Goal: Transaction & Acquisition: Obtain resource

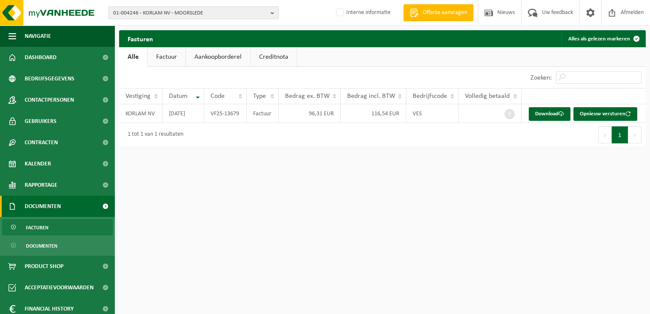
click at [141, 17] on span "01-004246 - KORLAM NV - MOORSLEDE" at bounding box center [190, 13] width 154 height 13
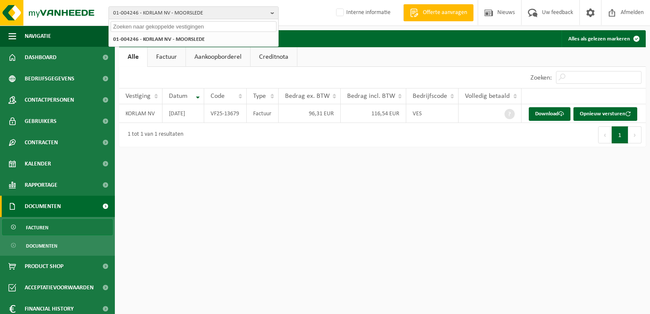
paste input "10-780264"
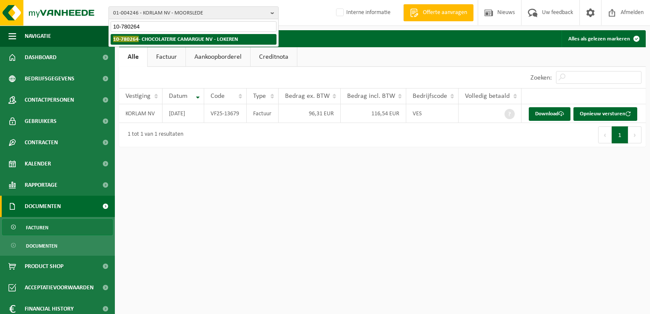
type input "10-780264"
click at [159, 41] on strong "10-780264 - CHOCOLATERIE CAMARGUE NV - LOKEREN" at bounding box center [175, 39] width 125 height 6
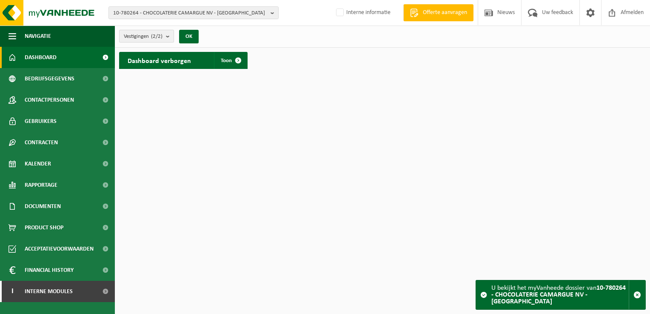
click at [138, 31] on span "Vestigingen (2/2)" at bounding box center [143, 36] width 39 height 13
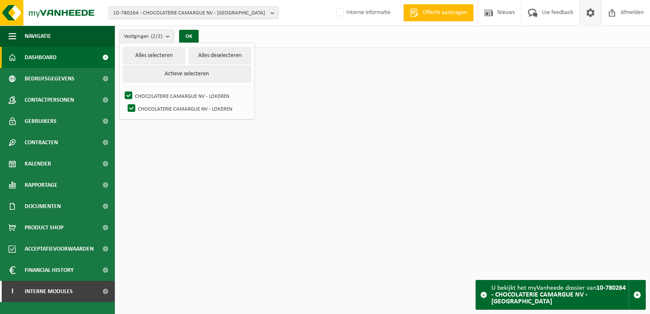
click at [594, 11] on span at bounding box center [590, 12] width 13 height 25
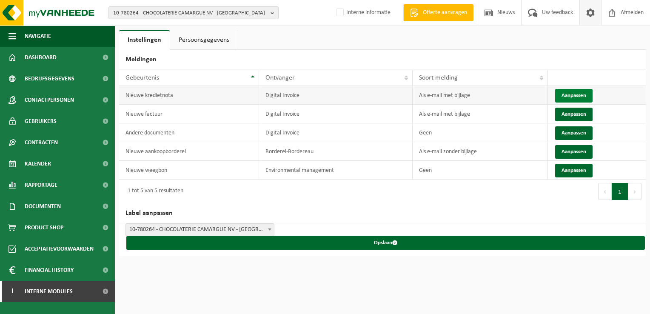
click at [565, 89] on button "Aanpassen" at bounding box center [573, 96] width 37 height 14
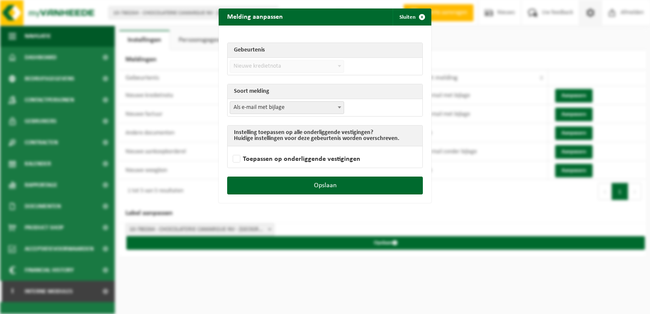
click at [300, 111] on span "Als e-mail met bijlage" at bounding box center [287, 108] width 114 height 12
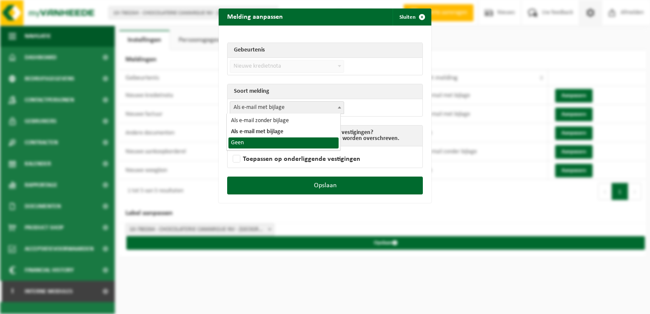
select select "1"
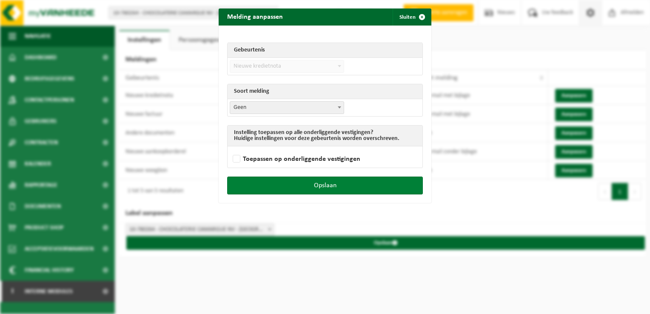
click at [338, 186] on button "Opslaan" at bounding box center [325, 186] width 196 height 18
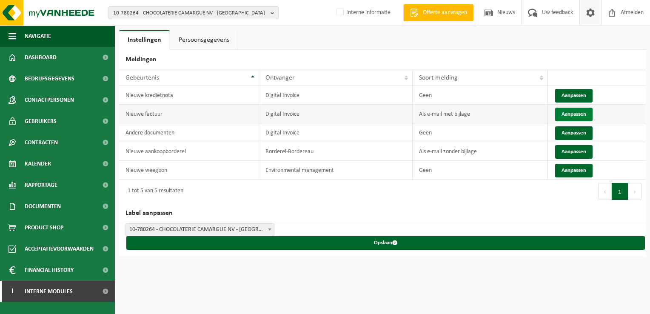
click at [572, 114] on button "Aanpassen" at bounding box center [573, 115] width 37 height 14
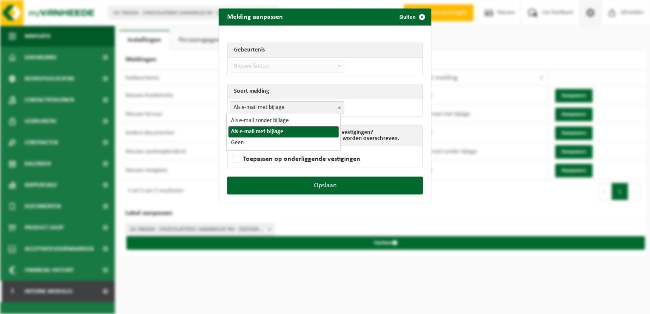
click at [287, 109] on span "Als e-mail met bijlage" at bounding box center [287, 108] width 114 height 12
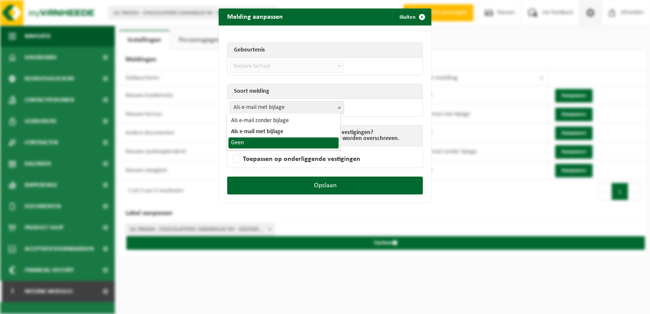
select select "1"
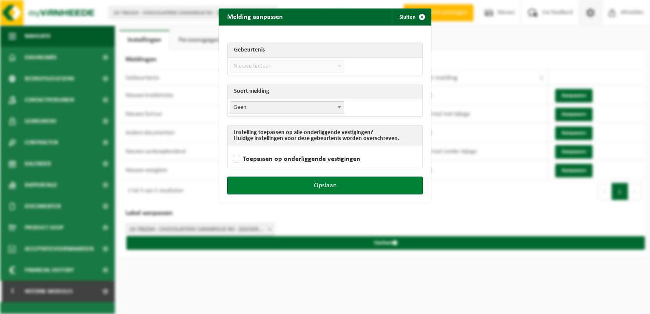
click at [332, 190] on button "Opslaan" at bounding box center [325, 186] width 196 height 18
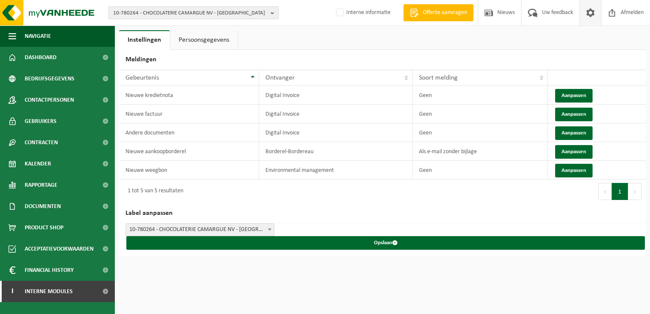
click at [128, 8] on span "10-780264 - CHOCOLATERIE CAMARGUE NV - LOKEREN" at bounding box center [190, 13] width 154 height 13
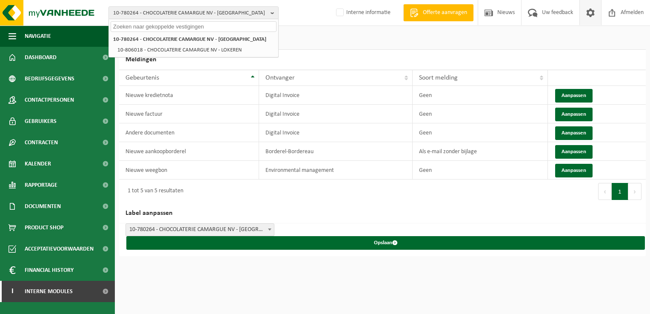
paste input "01-096821"
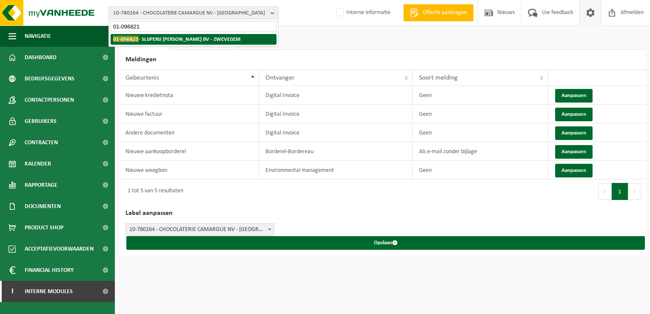
type input "01-096821"
click at [156, 38] on strong "01-096821 - SLIJPERIJ JOHN MERLIER BV - ZWEVEGEM" at bounding box center [176, 39] width 127 height 6
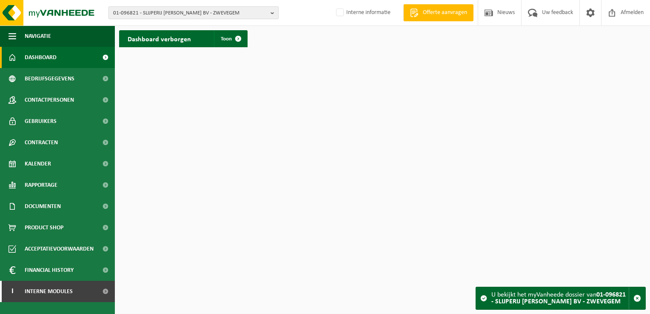
click at [206, 11] on span "01-096821 - SLIJPERIJ JOHN MERLIER BV - ZWEVEGEM" at bounding box center [190, 13] width 154 height 13
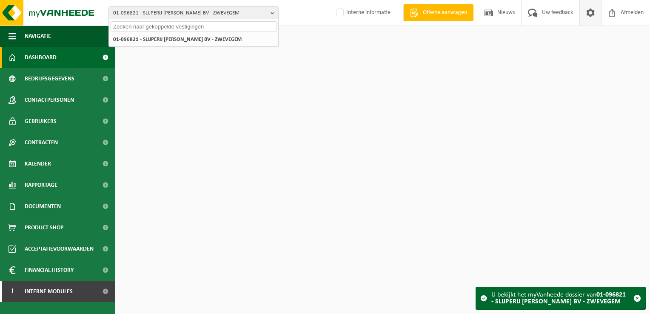
click at [589, 13] on span at bounding box center [590, 12] width 13 height 25
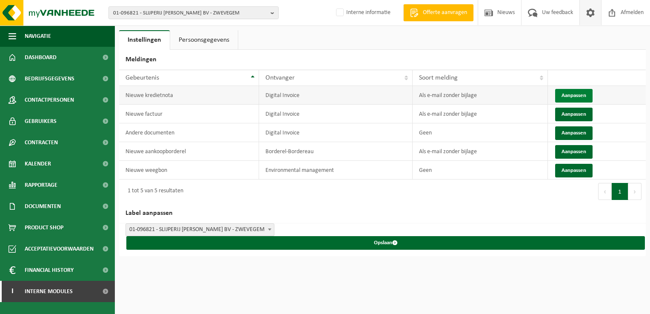
click at [559, 94] on button "Aanpassen" at bounding box center [573, 96] width 37 height 14
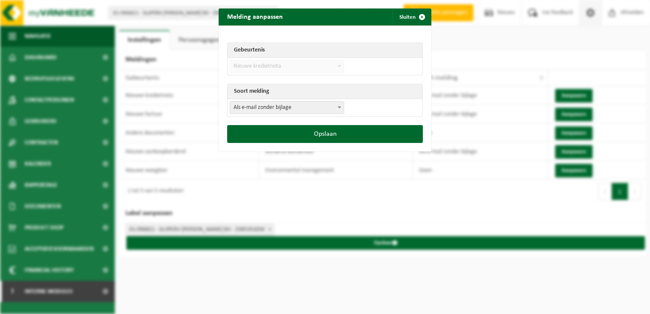
click at [305, 106] on span "Als e-mail zonder bijlage" at bounding box center [287, 108] width 114 height 12
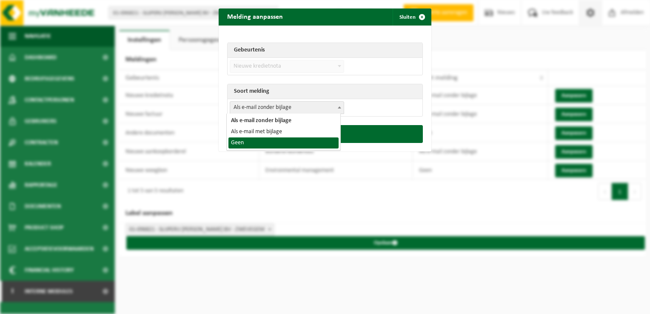
select select "1"
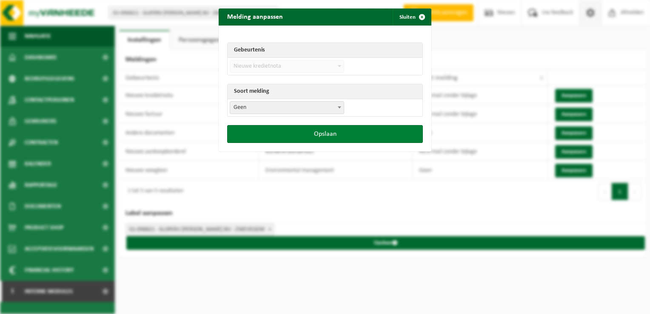
click at [307, 135] on button "Opslaan" at bounding box center [325, 134] width 196 height 18
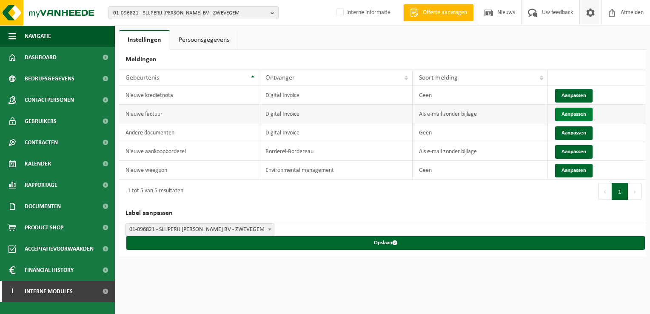
click at [588, 113] on button "Aanpassen" at bounding box center [573, 115] width 37 height 14
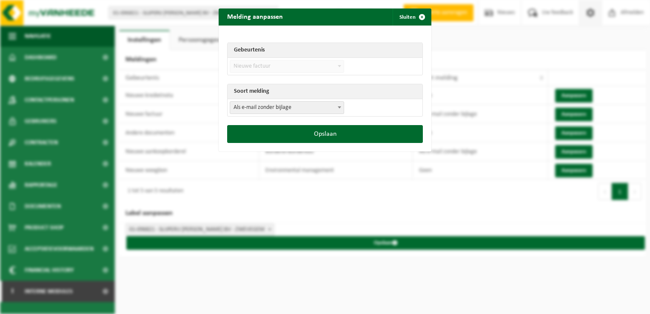
click at [277, 110] on span "Als e-mail zonder bijlage" at bounding box center [287, 108] width 114 height 12
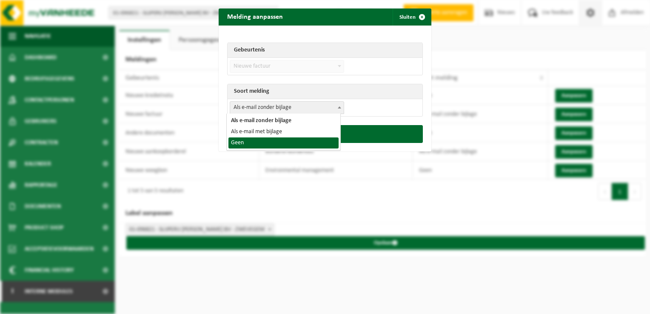
select select "1"
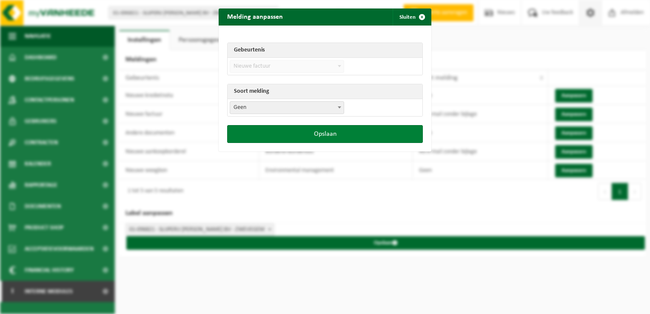
click at [307, 139] on button "Opslaan" at bounding box center [325, 134] width 196 height 18
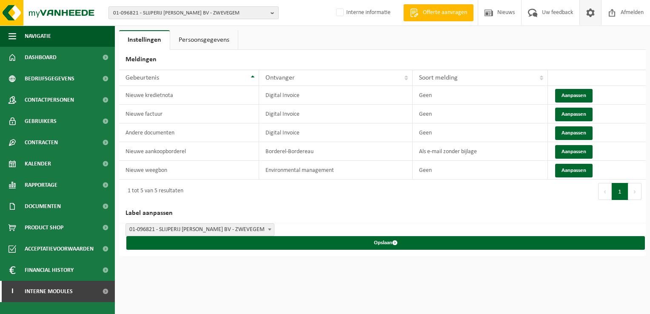
click at [172, 17] on span "01-096821 - SLIJPERIJ JOHN MERLIER BV - ZWEVEGEM" at bounding box center [190, 13] width 154 height 13
paste input "01-004246"
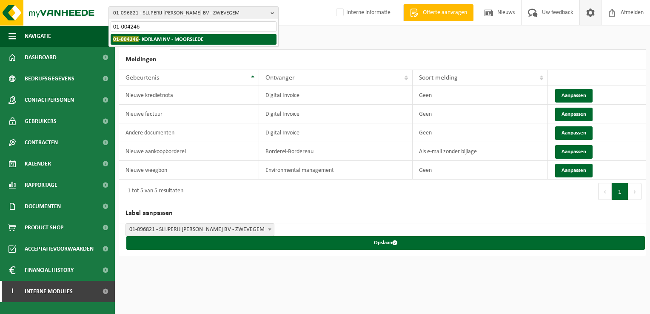
type input "01-004246"
click at [151, 36] on strong "01-004246 - KORLAM NV - MOORSLEDE" at bounding box center [158, 39] width 90 height 6
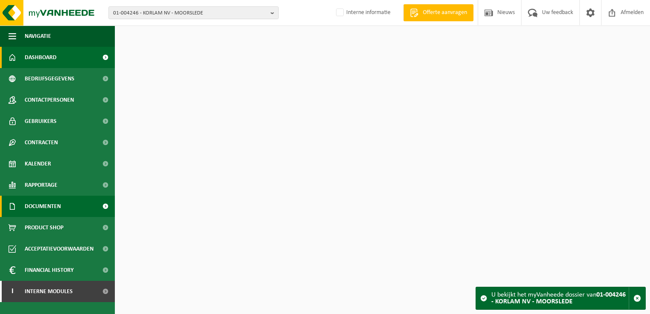
click at [51, 210] on span "Documenten" at bounding box center [43, 206] width 36 height 21
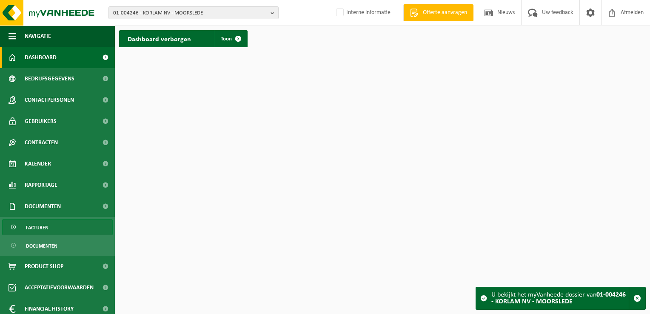
click at [60, 222] on link "Facturen" at bounding box center [57, 227] width 111 height 16
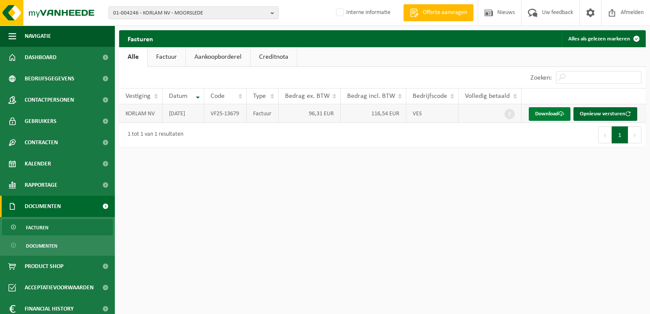
click at [535, 112] on link "Download" at bounding box center [550, 114] width 42 height 14
click at [133, 17] on span "01-004246 - KORLAM NV - MOORSLEDE" at bounding box center [190, 13] width 154 height 13
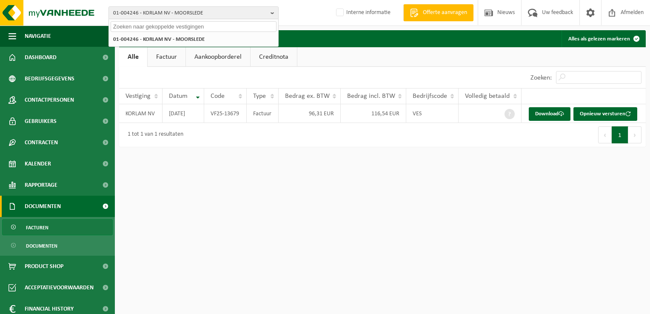
paste input "10-903515"
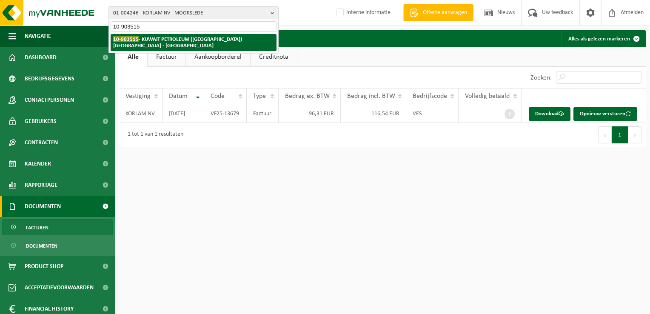
type input "10-903515"
click at [144, 40] on strong "10-903515 - KUWAIT PETROLEUM (BELGIUM) NV - ANTWERPEN" at bounding box center [177, 42] width 129 height 13
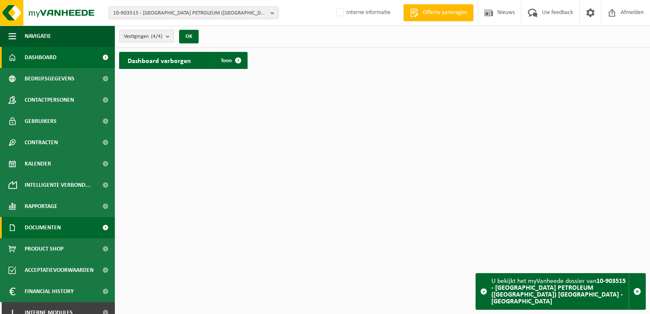
click at [47, 229] on span "Documenten" at bounding box center [43, 227] width 36 height 21
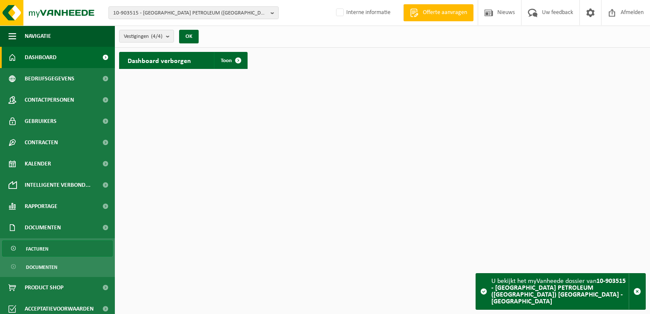
click at [55, 252] on link "Facturen" at bounding box center [57, 248] width 111 height 16
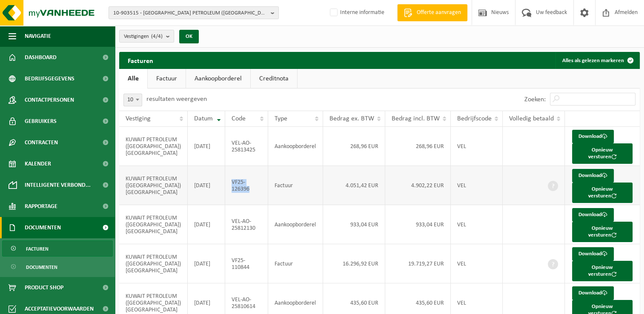
drag, startPoint x: 249, startPoint y: 180, endPoint x: 229, endPoint y: 172, distance: 21.6
click at [229, 172] on td "VF25-126396" at bounding box center [246, 185] width 43 height 39
copy td "VF25-126396"
